Goal: Task Accomplishment & Management: Manage account settings

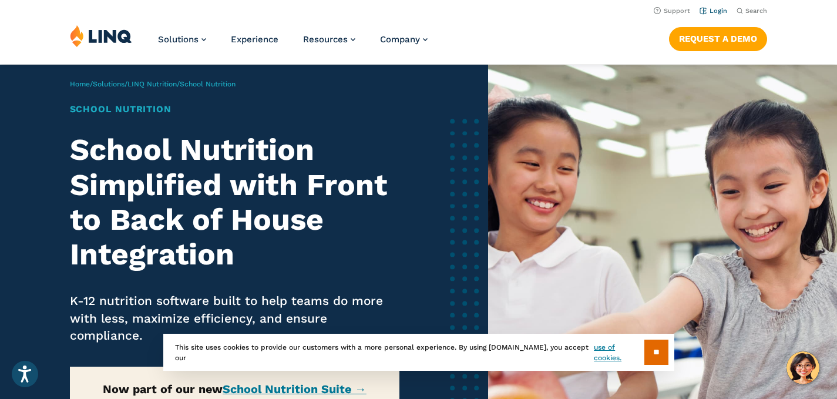
click at [713, 10] on link "Login" at bounding box center [714, 11] width 28 height 8
